Goal: Navigation & Orientation: Find specific page/section

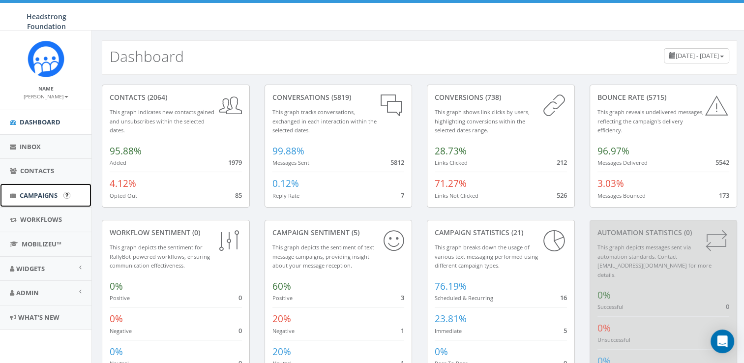
click at [37, 194] on span "Campaigns" at bounding box center [39, 195] width 38 height 9
